Goal: Browse casually: Explore the website without a specific task or goal

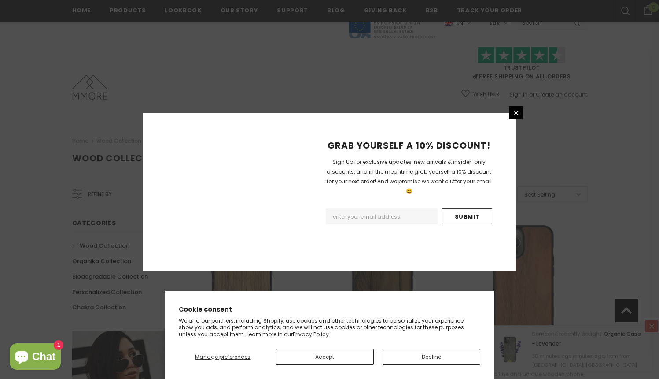
scroll to position [1013, 0]
